Goal: Transaction & Acquisition: Download file/media

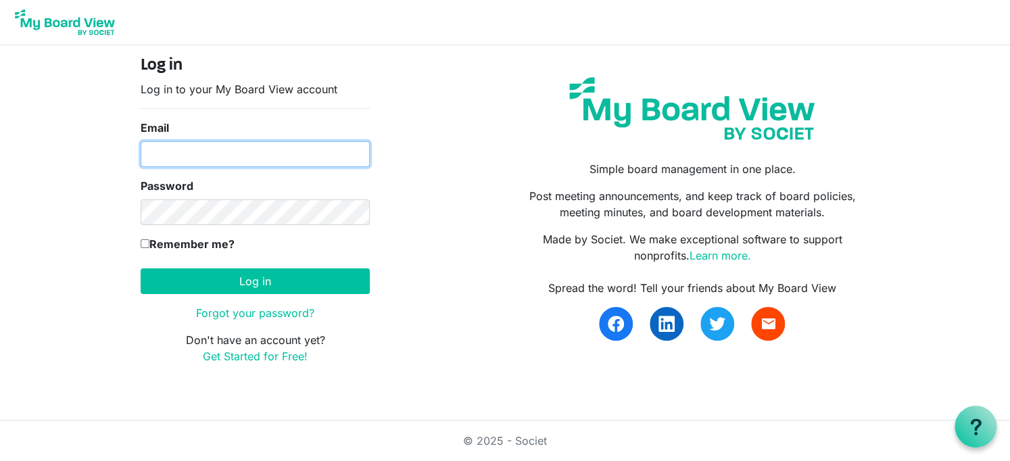
click at [235, 152] on input "Email" at bounding box center [255, 154] width 229 height 26
type input "psalmfive@gmail.com"
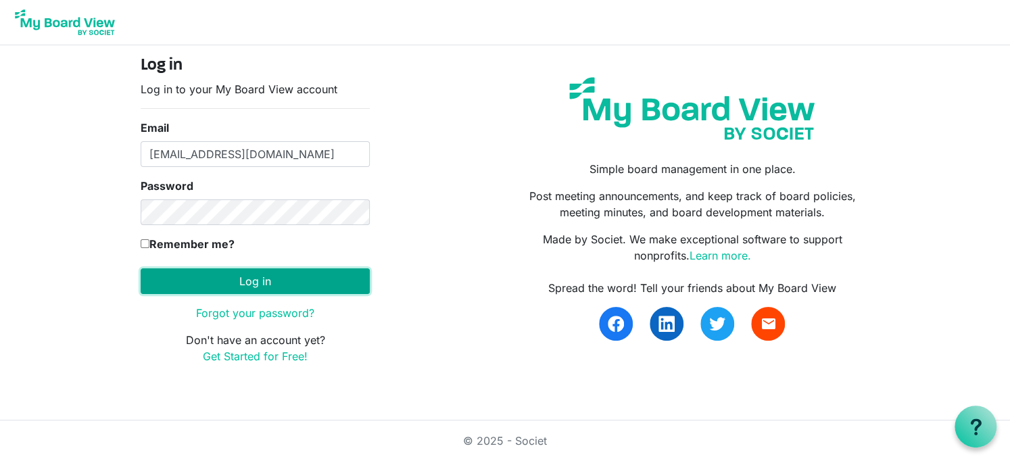
click at [262, 277] on button "Log in" at bounding box center [255, 281] width 229 height 26
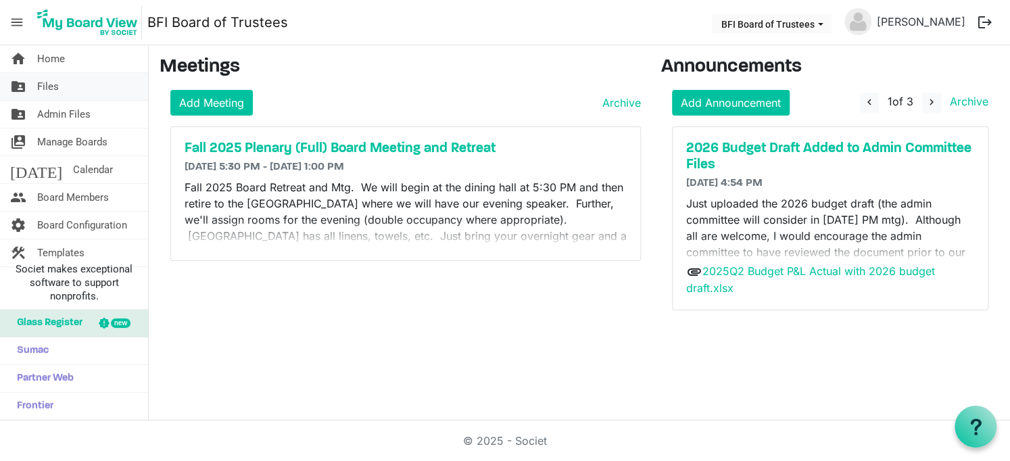
click at [44, 85] on span "Files" at bounding box center [48, 86] width 22 height 27
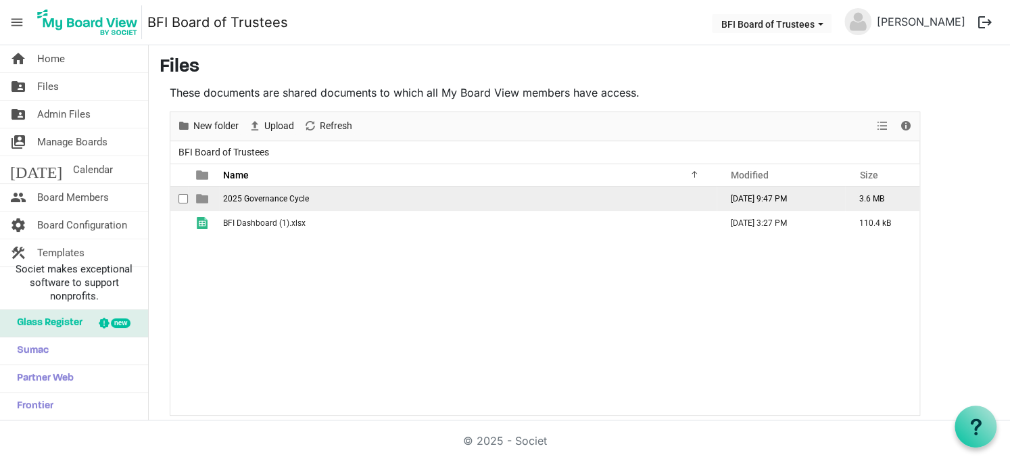
click at [247, 199] on span "2025 Governance Cycle" at bounding box center [266, 198] width 86 height 9
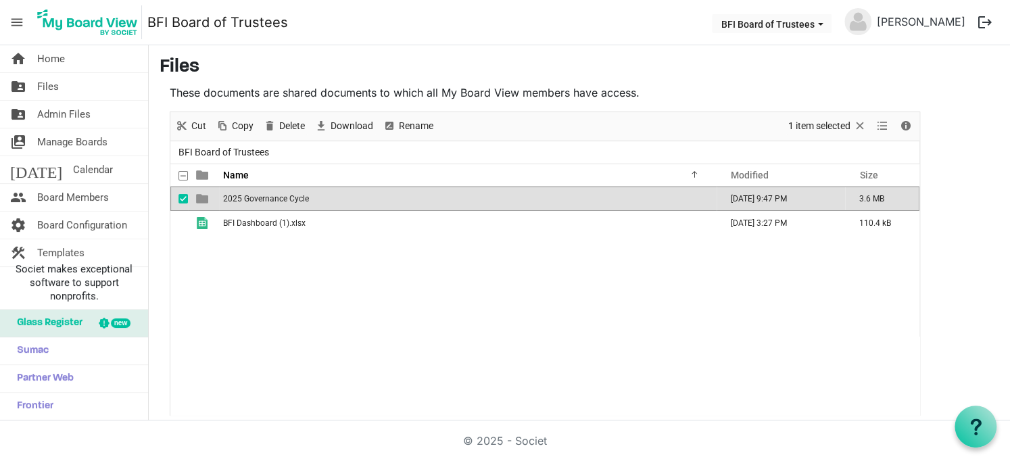
click at [247, 199] on span "2025 Governance Cycle" at bounding box center [266, 198] width 86 height 9
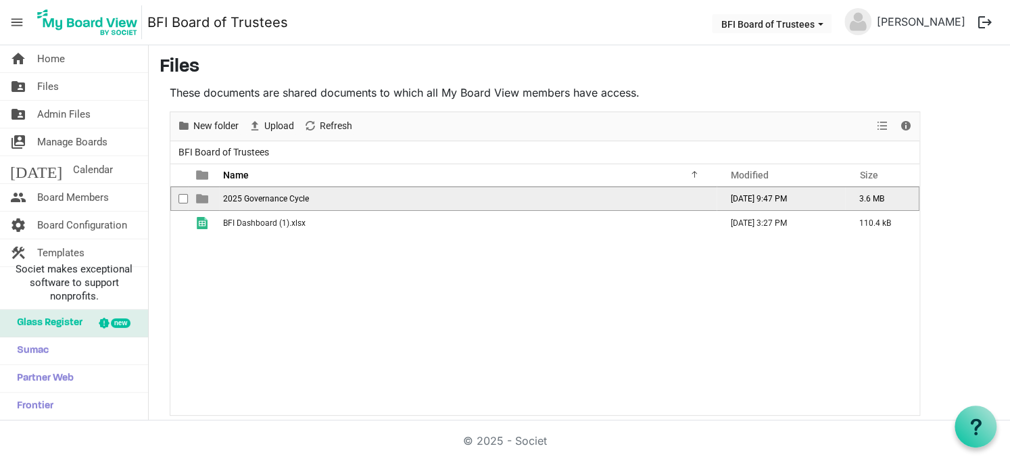
click at [247, 199] on span "2025 Governance Cycle" at bounding box center [266, 198] width 86 height 9
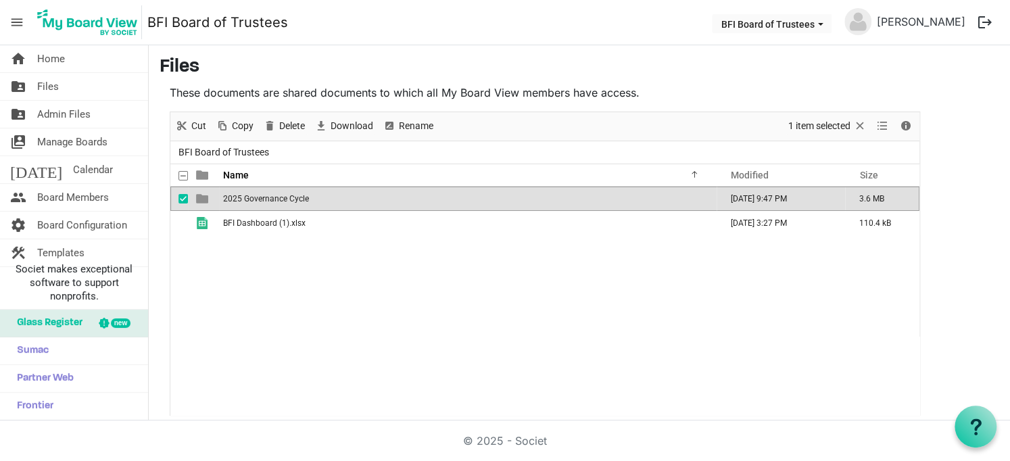
click at [247, 199] on span "2025 Governance Cycle" at bounding box center [266, 198] width 86 height 9
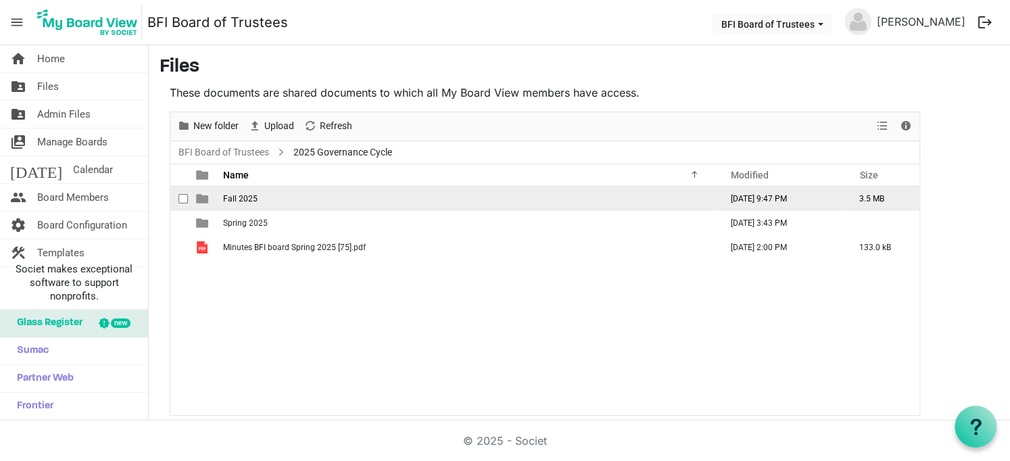
click at [247, 199] on span "Fall 2025" at bounding box center [240, 198] width 34 height 9
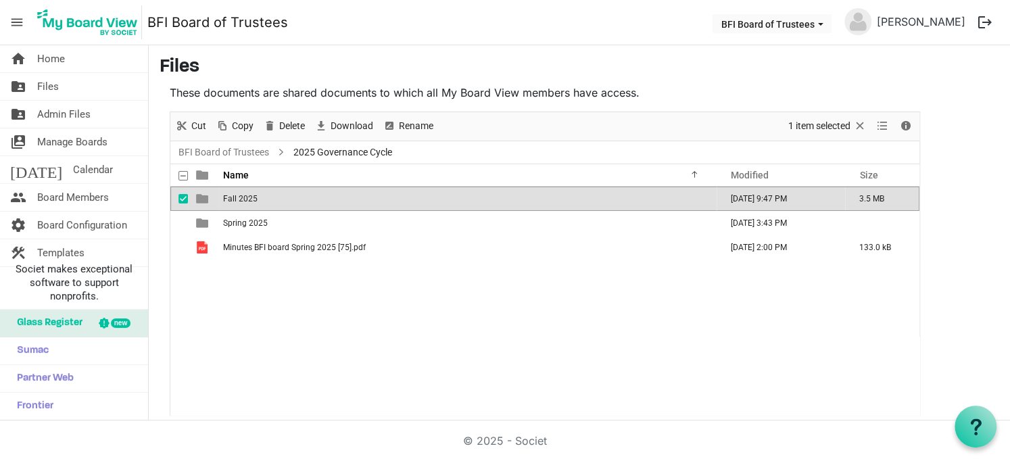
click at [247, 199] on span "Fall 2025" at bounding box center [240, 198] width 34 height 9
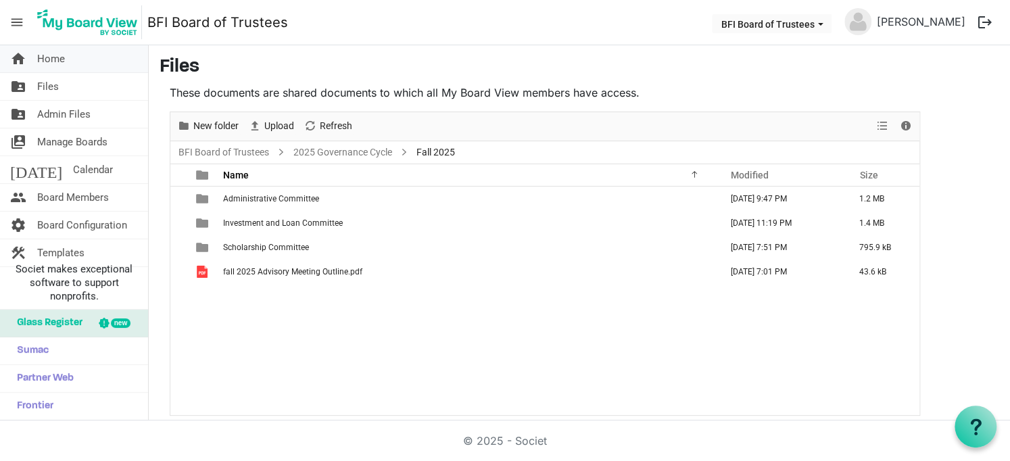
click at [46, 59] on span "Home" at bounding box center [51, 58] width 28 height 27
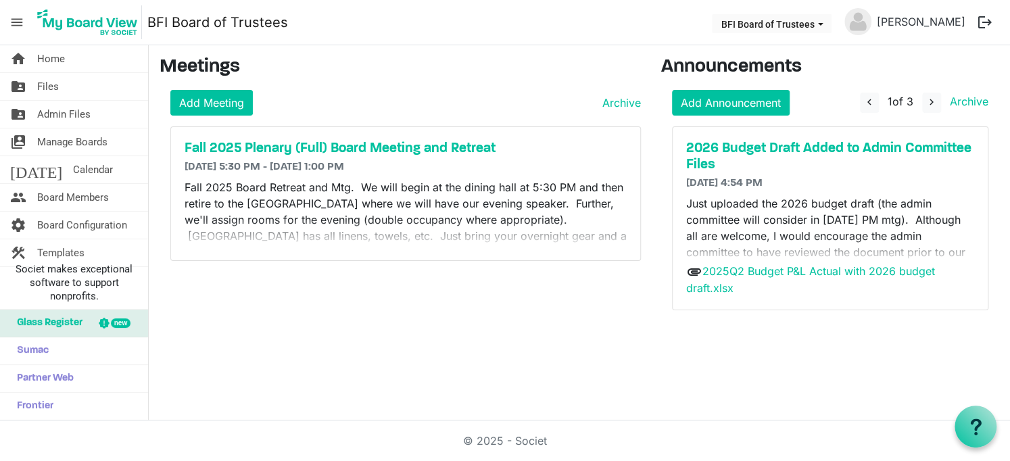
click at [46, 59] on span "Home" at bounding box center [51, 58] width 28 height 27
click at [722, 270] on link "2025Q2 Budget P&L Actual with 2026 budget draft.xlsx" at bounding box center [810, 279] width 249 height 31
